Goal: Transaction & Acquisition: Purchase product/service

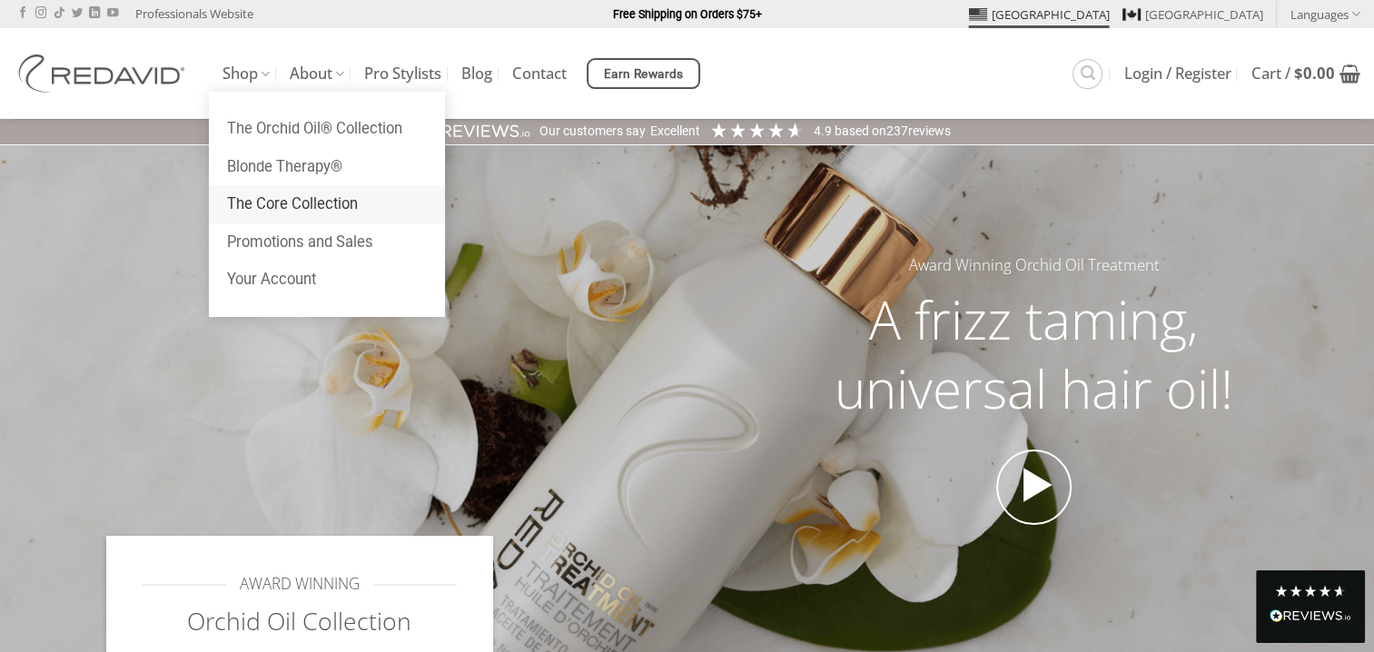
click at [296, 207] on link "The Core Collection" at bounding box center [327, 204] width 236 height 38
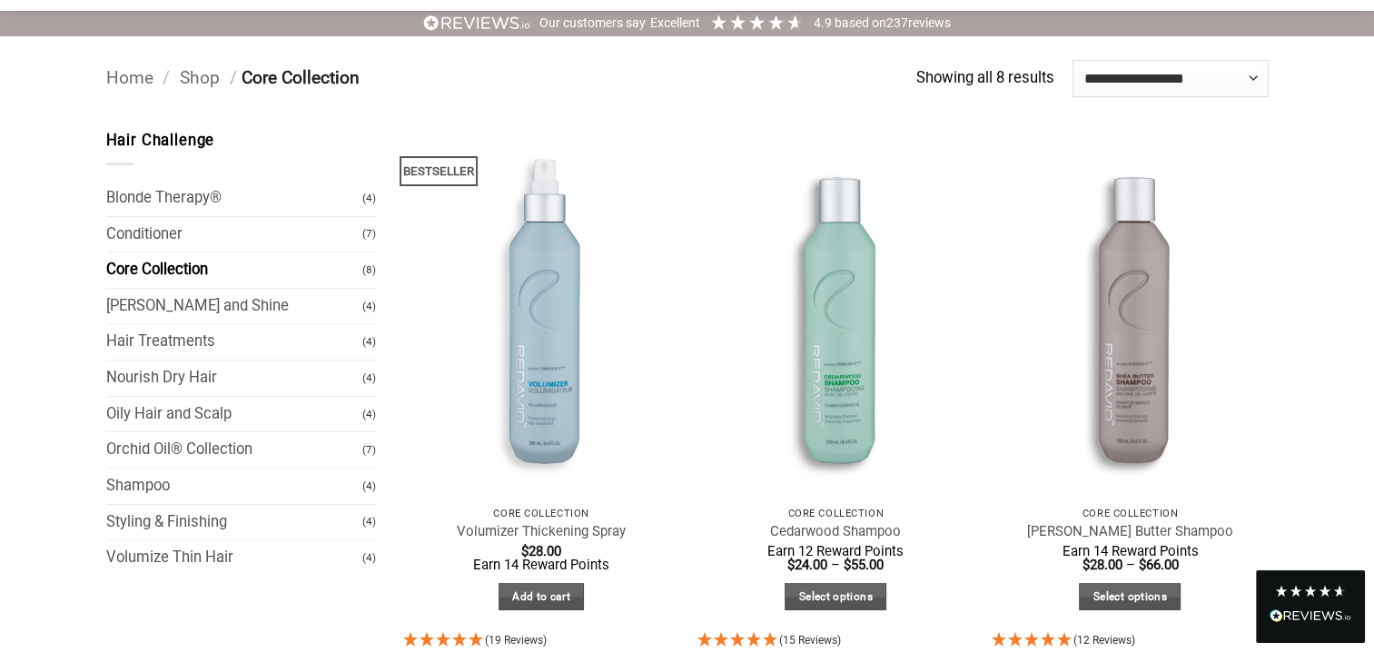
scroll to position [133, 0]
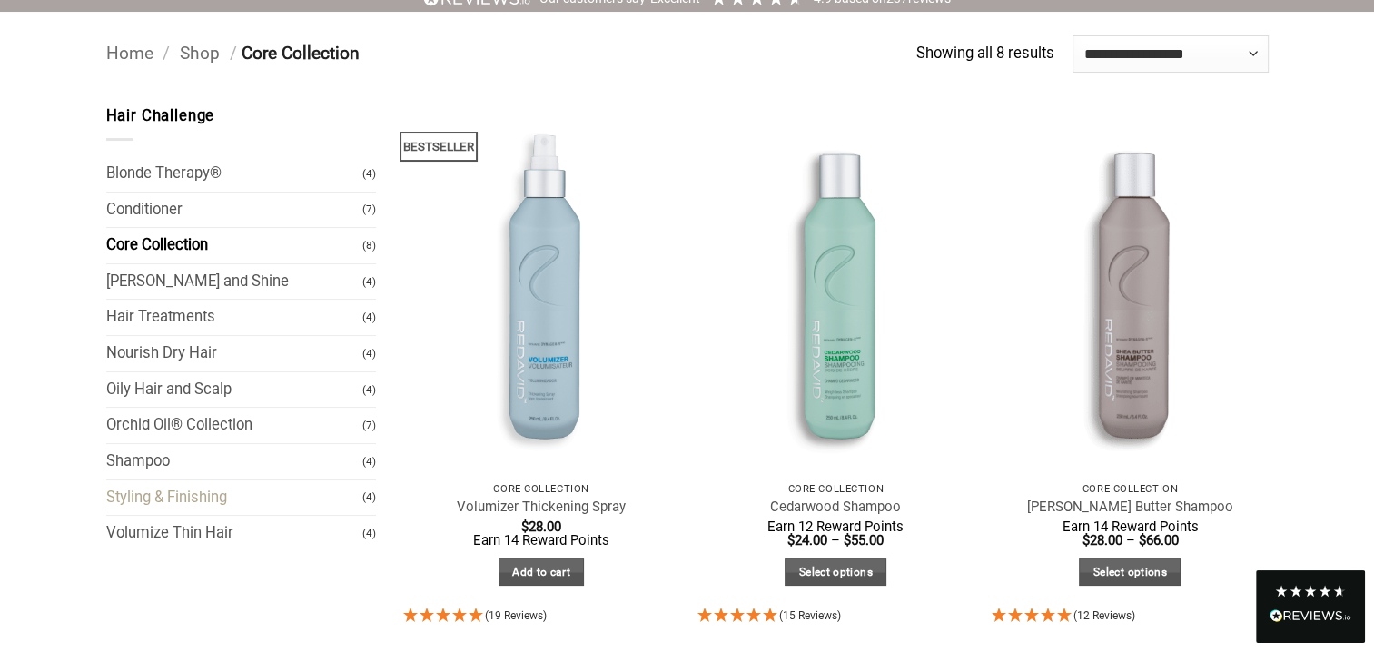
click at [178, 493] on link "Styling & Finishing" at bounding box center [234, 497] width 257 height 35
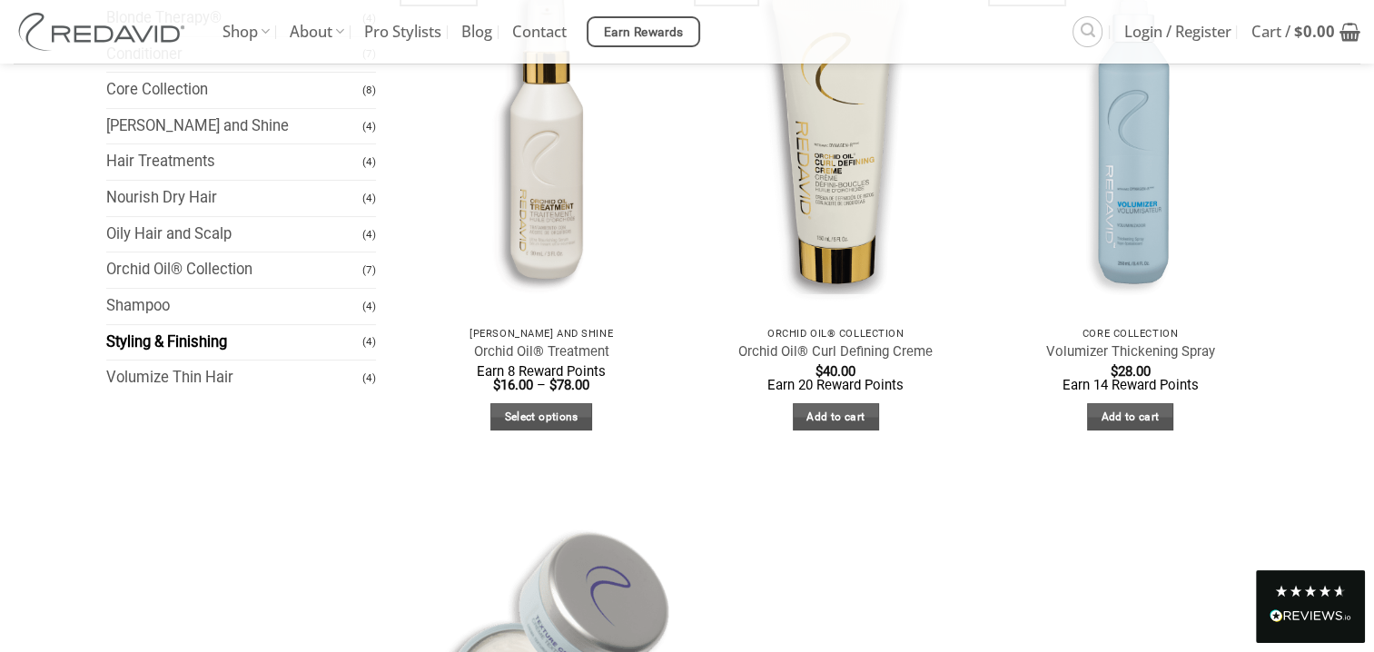
scroll to position [176, 0]
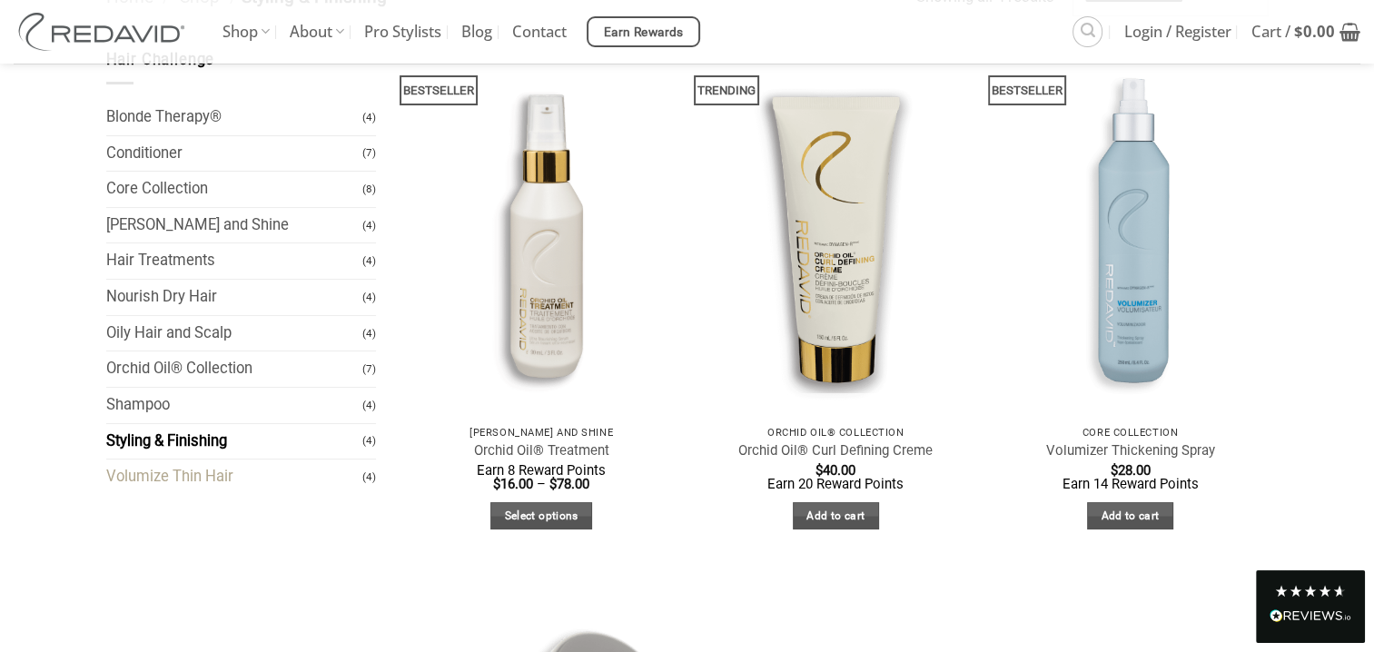
click at [125, 483] on link "Volumize Thin Hair" at bounding box center [234, 476] width 257 height 35
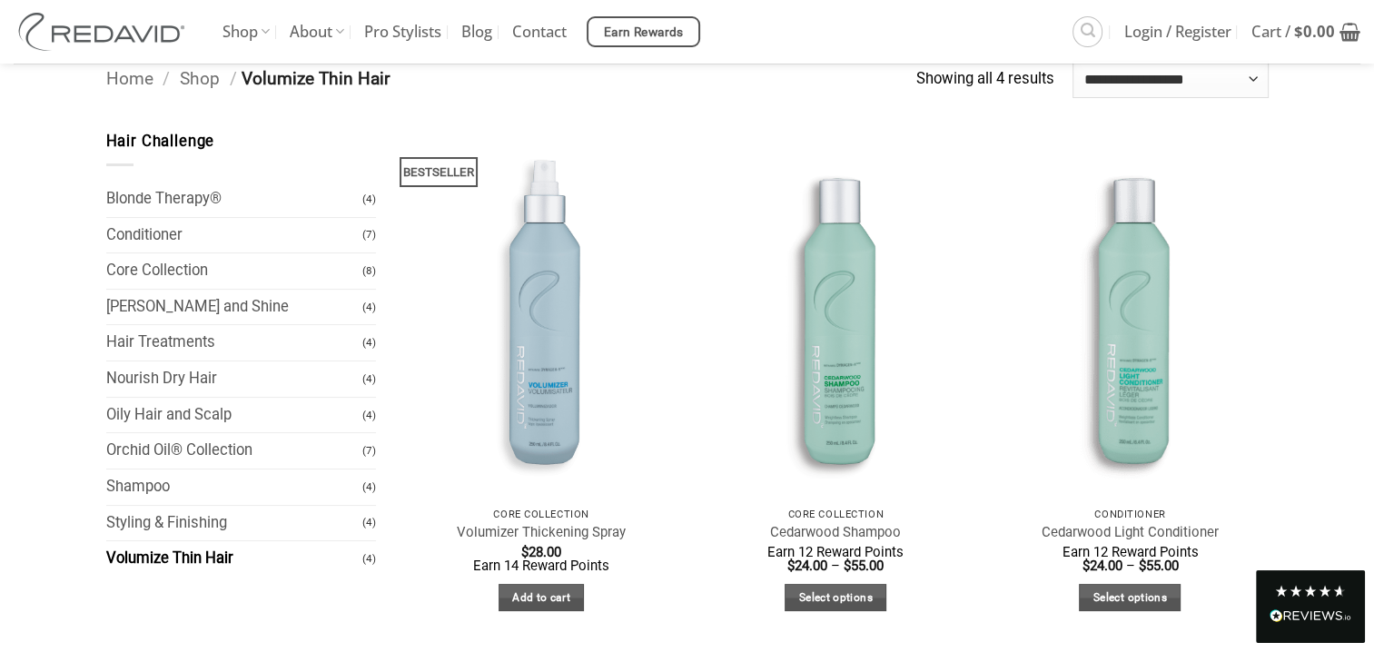
scroll to position [33, 0]
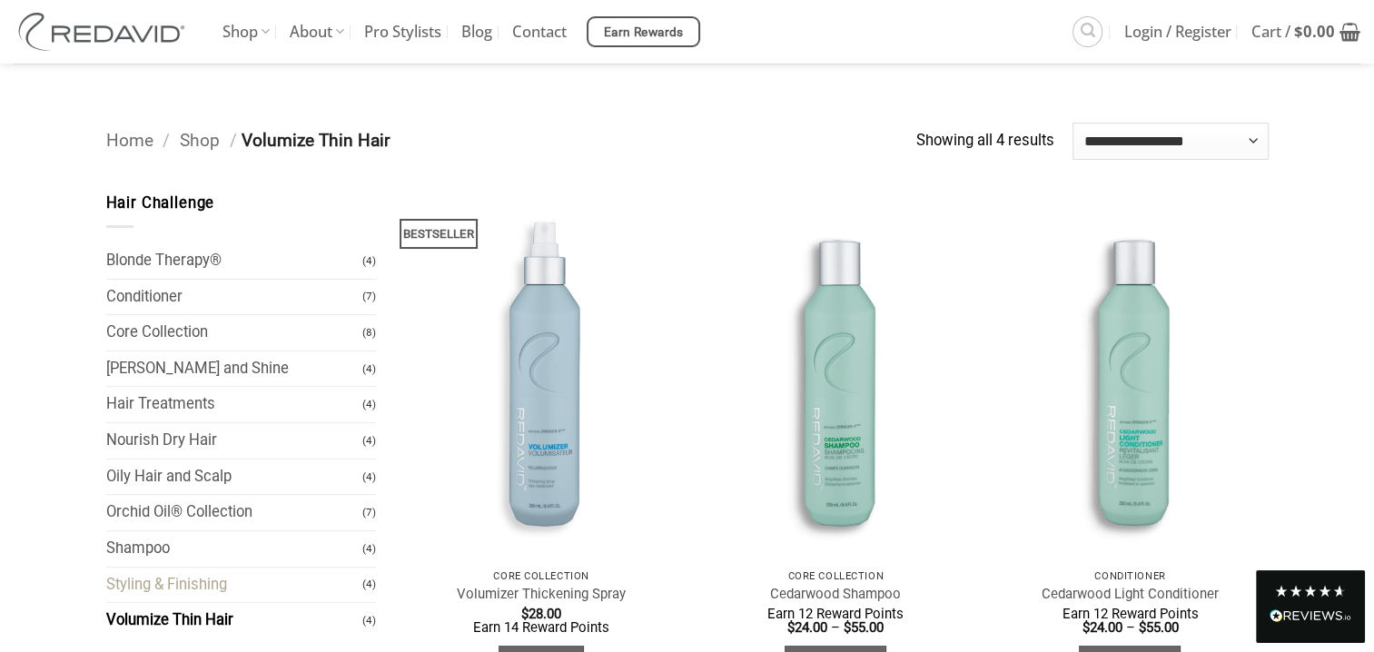
click at [211, 590] on link "Styling & Finishing" at bounding box center [234, 584] width 257 height 35
